Goal: Transaction & Acquisition: Purchase product/service

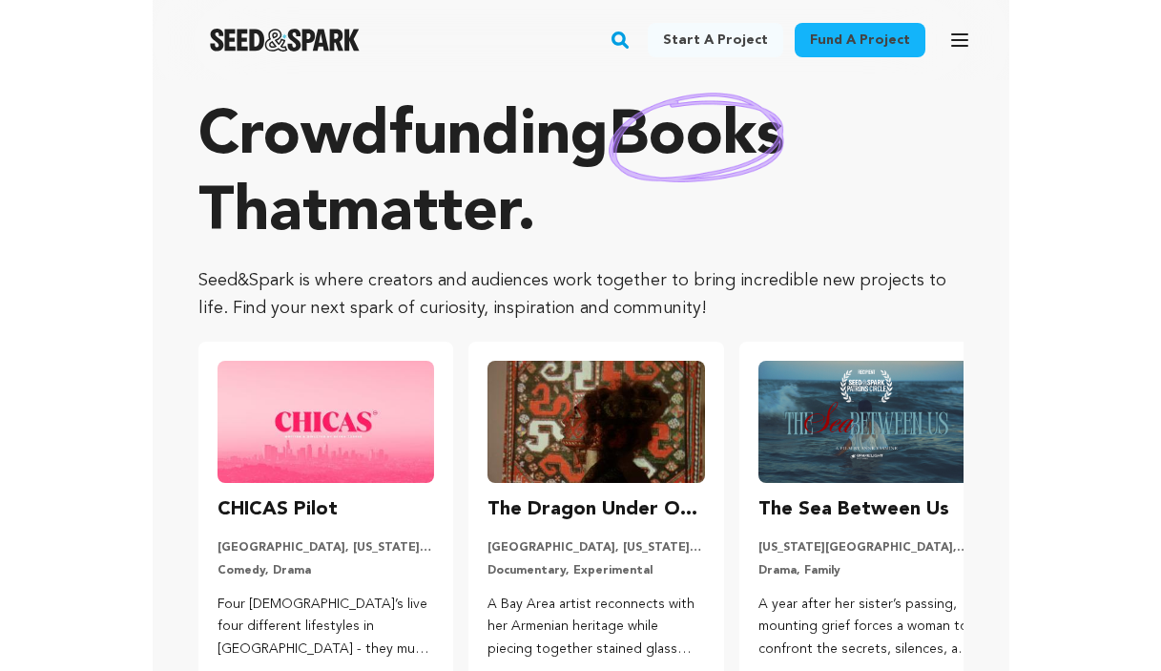
scroll to position [32, 0]
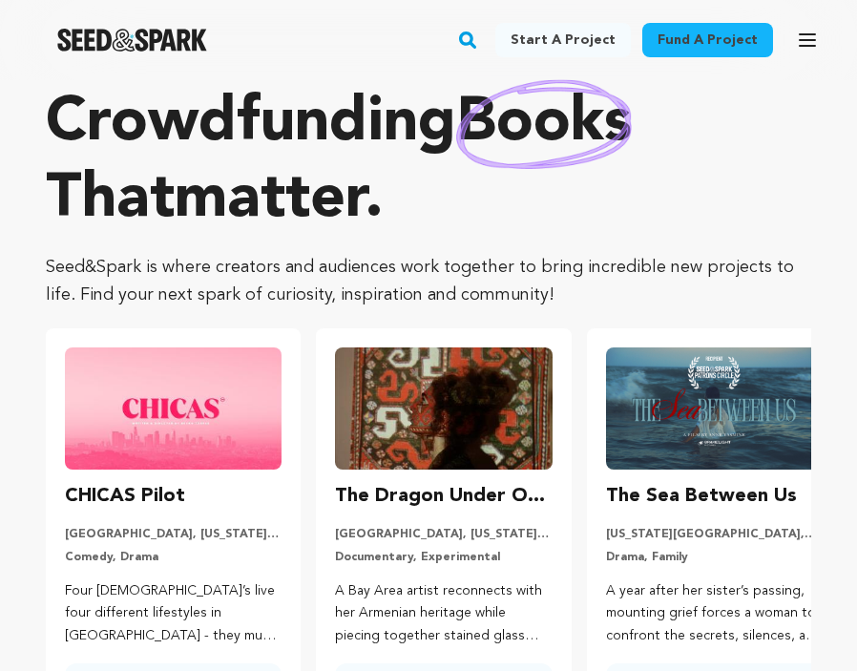
click at [229, 440] on img at bounding box center [173, 408] width 217 height 122
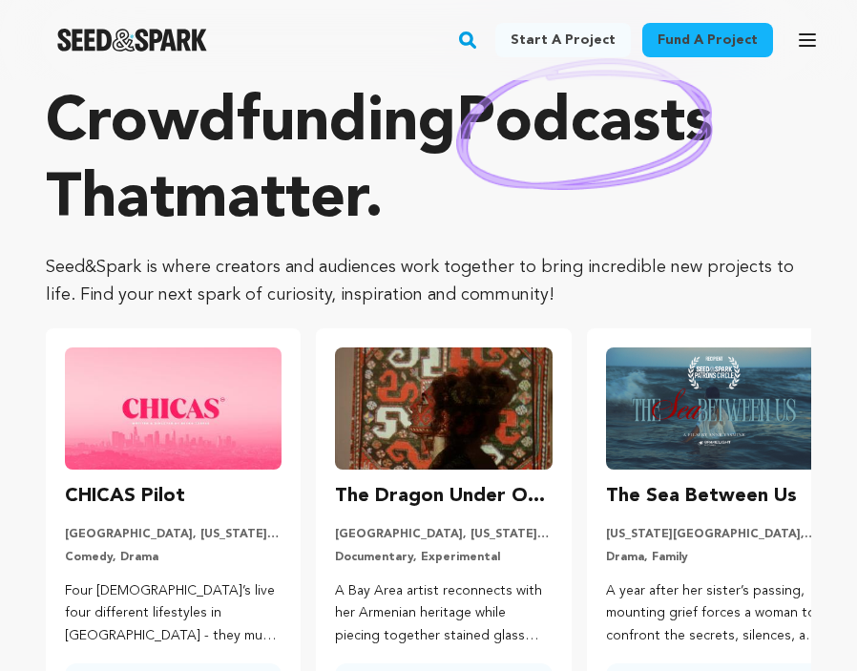
click at [205, 467] on img at bounding box center [173, 408] width 217 height 122
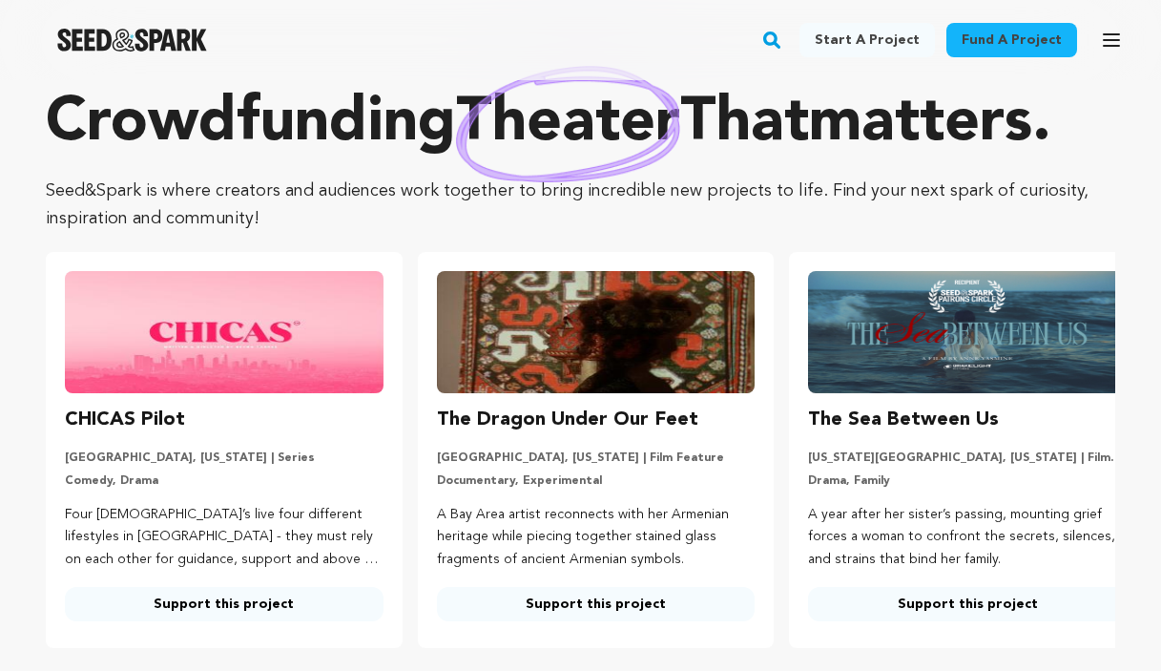
click at [205, 425] on div "CHICAS Pilot" at bounding box center [224, 420] width 319 height 31
click at [179, 366] on img at bounding box center [224, 332] width 319 height 122
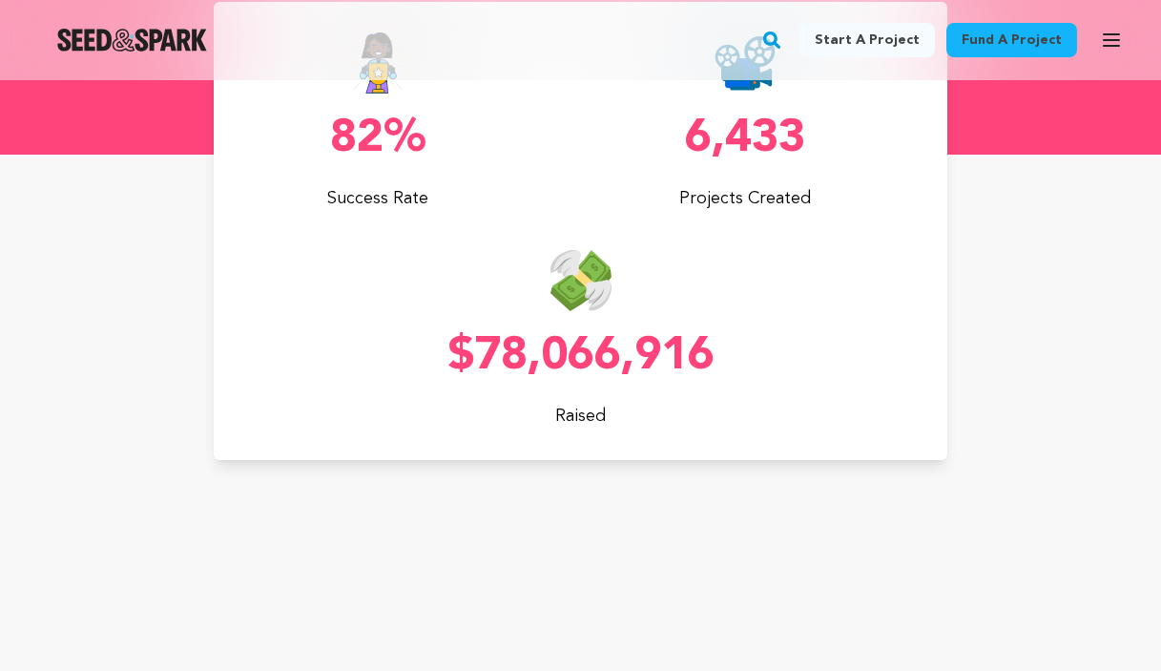
scroll to position [298, 0]
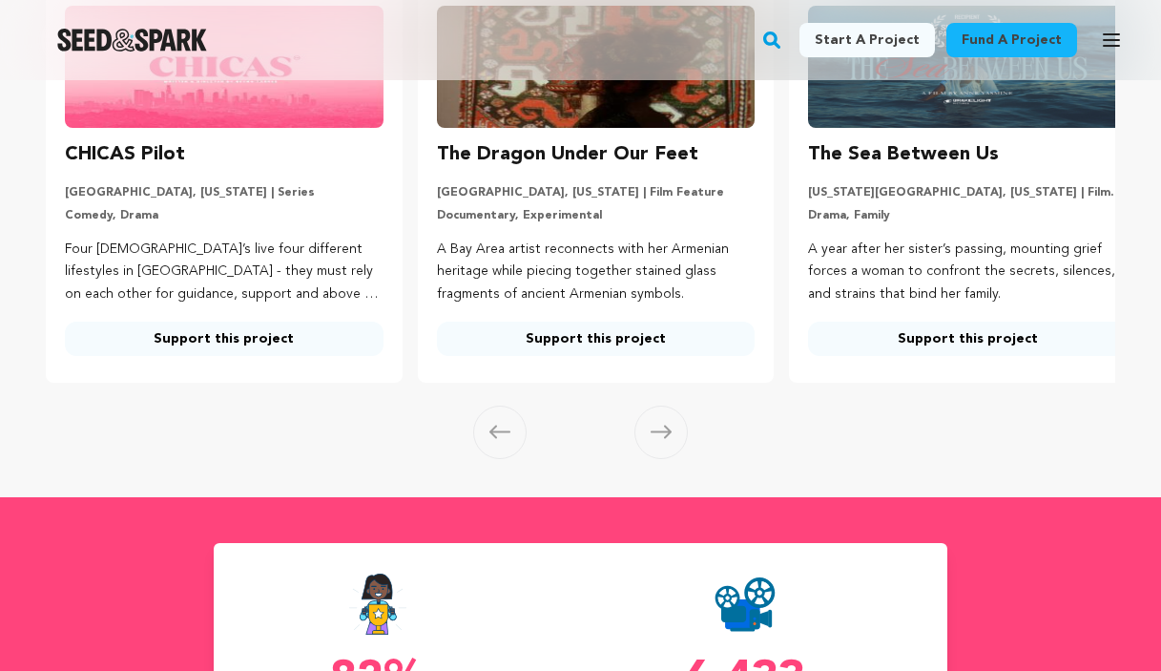
click at [218, 322] on link "Support this project" at bounding box center [224, 339] width 319 height 34
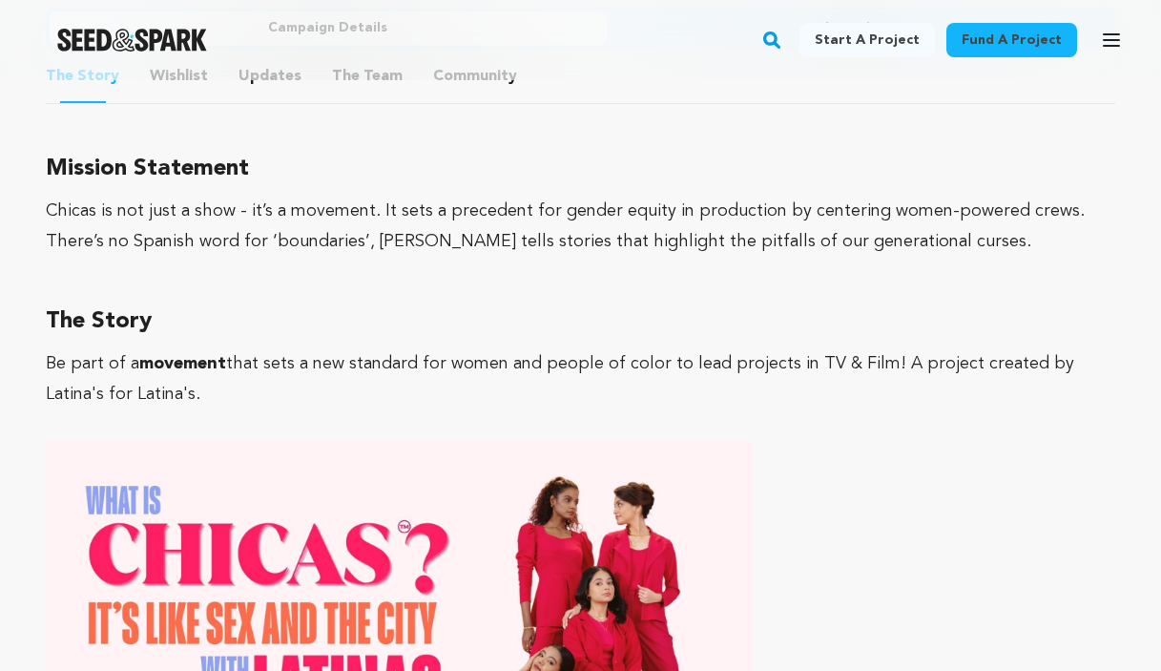
scroll to position [1310, 0]
